Goal: Task Accomplishment & Management: Manage account settings

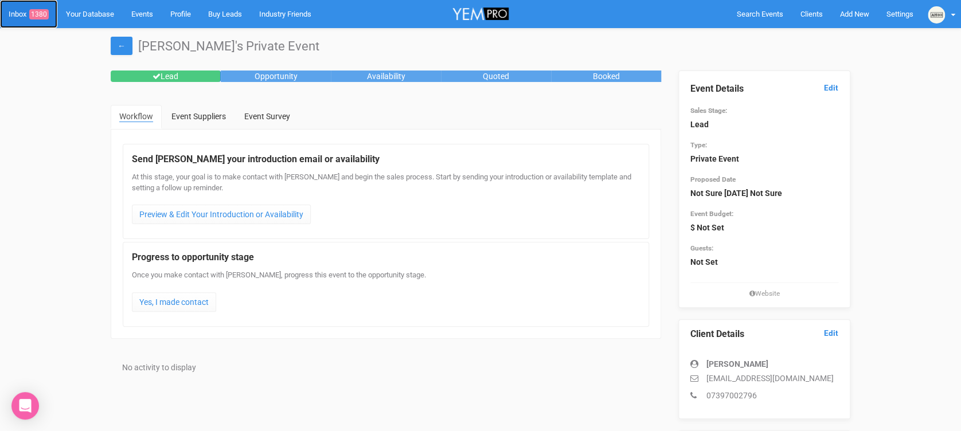
click at [33, 9] on span "1380" at bounding box center [38, 14] width 19 height 10
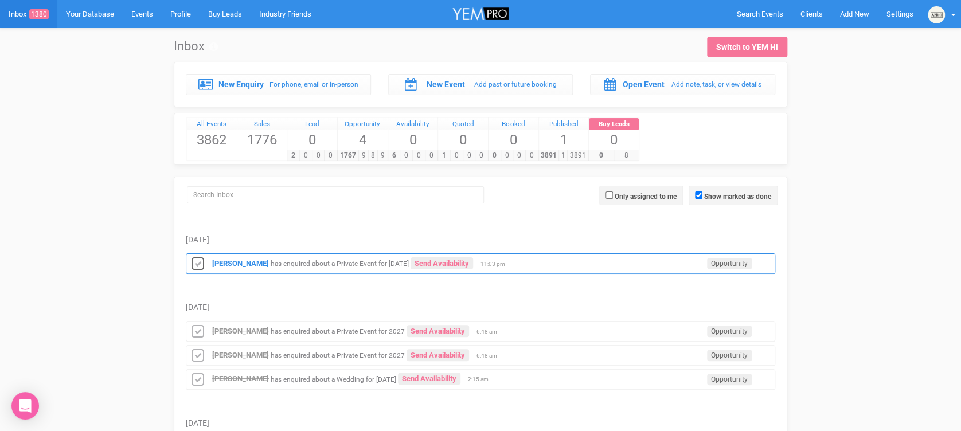
click at [197, 261] on icon at bounding box center [197, 264] width 17 height 15
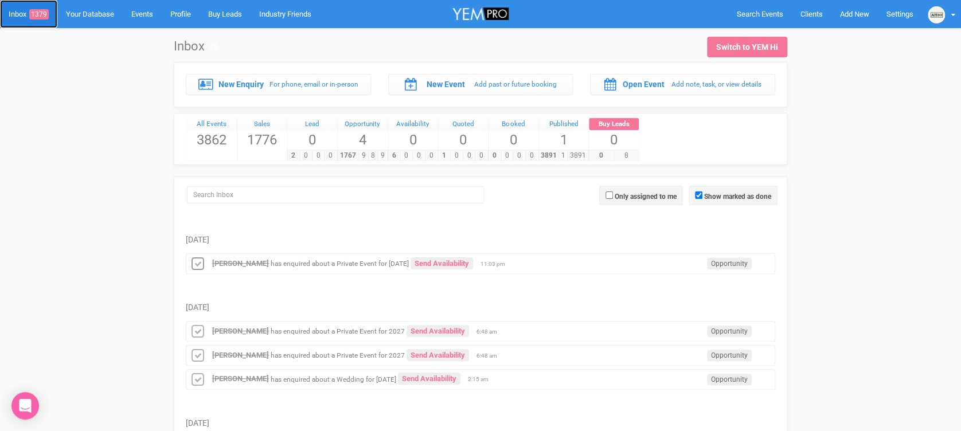
click at [7, 17] on link "Inbox 1379" at bounding box center [28, 14] width 57 height 28
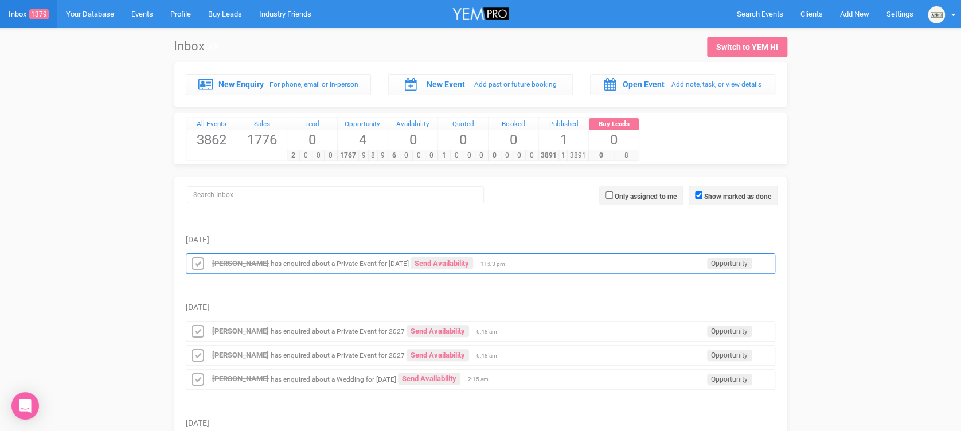
click at [301, 265] on small "has enquired about a Private Event for [DATE]" at bounding box center [340, 264] width 138 height 8
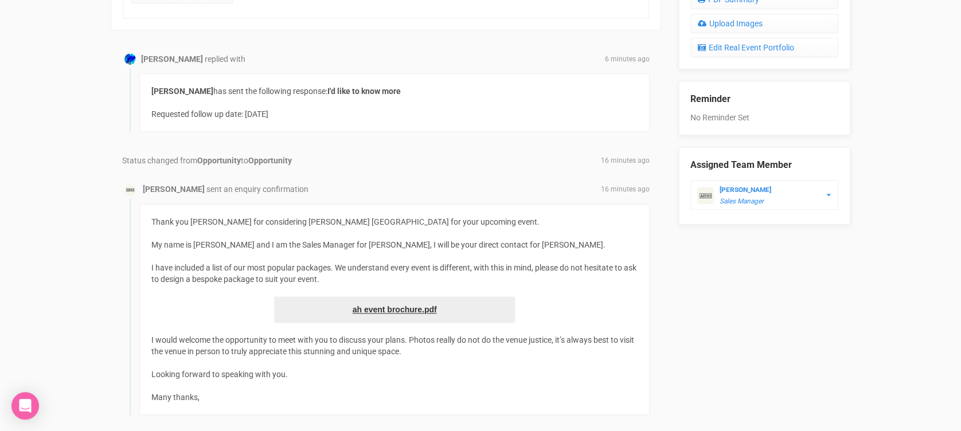
scroll to position [536, 0]
